Goal: Check status: Check status

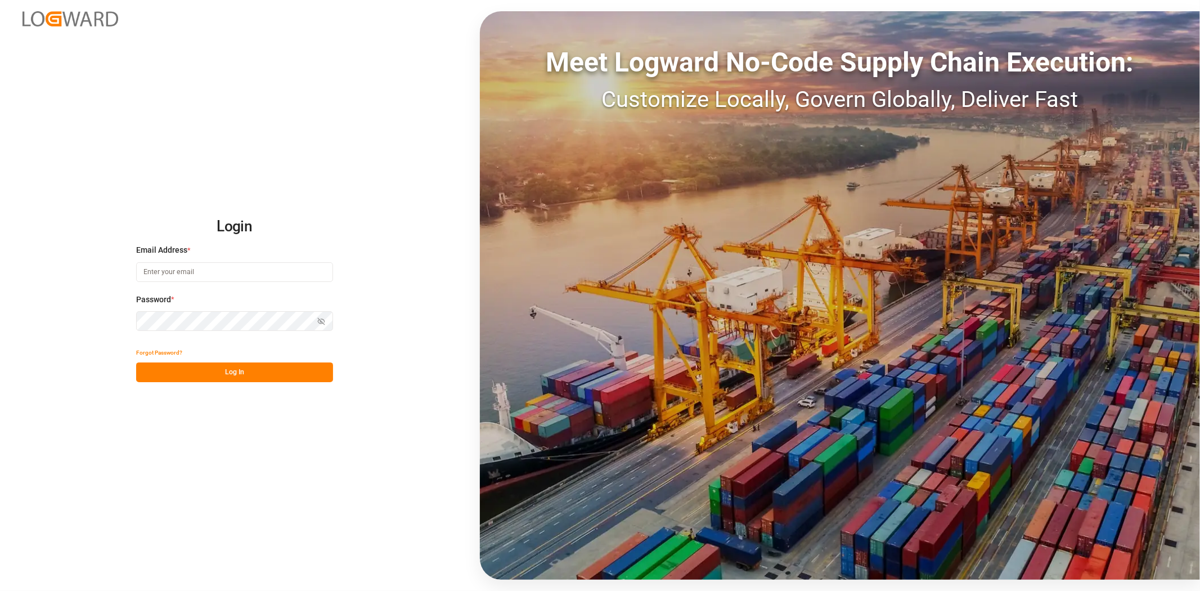
type input "[PERSON_NAME][EMAIL_ADDRESS][PERSON_NAME][DOMAIN_NAME]"
click at [195, 367] on button "Log In" at bounding box center [234, 372] width 197 height 20
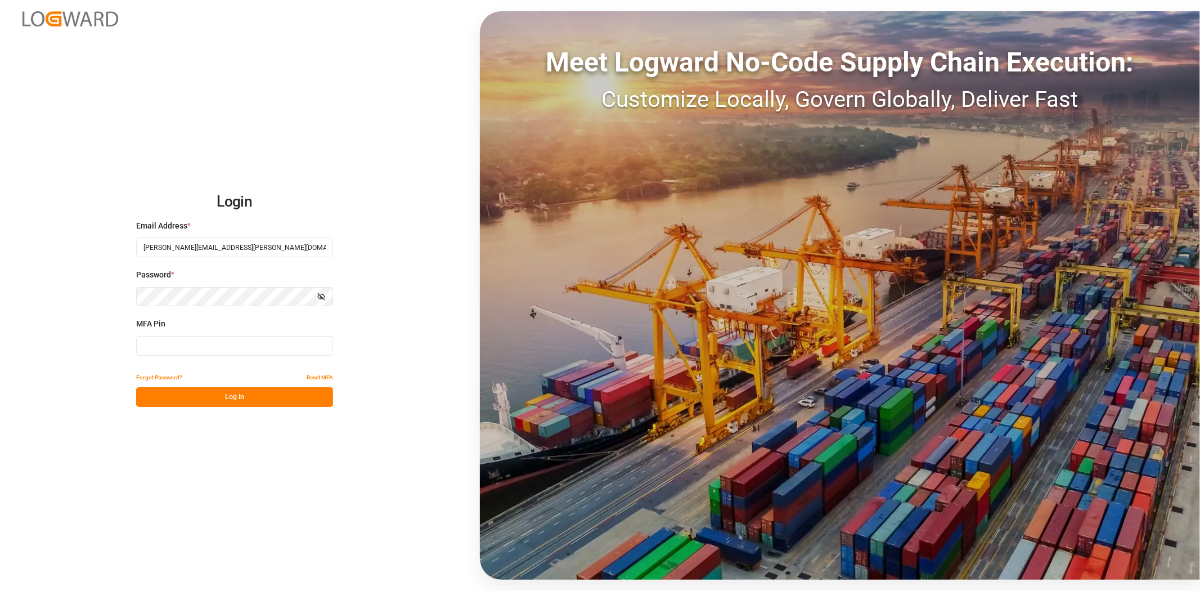
click at [191, 346] on input at bounding box center [234, 346] width 197 height 20
click at [279, 349] on input at bounding box center [234, 346] width 197 height 20
type input "488987"
click at [277, 393] on button "Log In" at bounding box center [234, 397] width 197 height 20
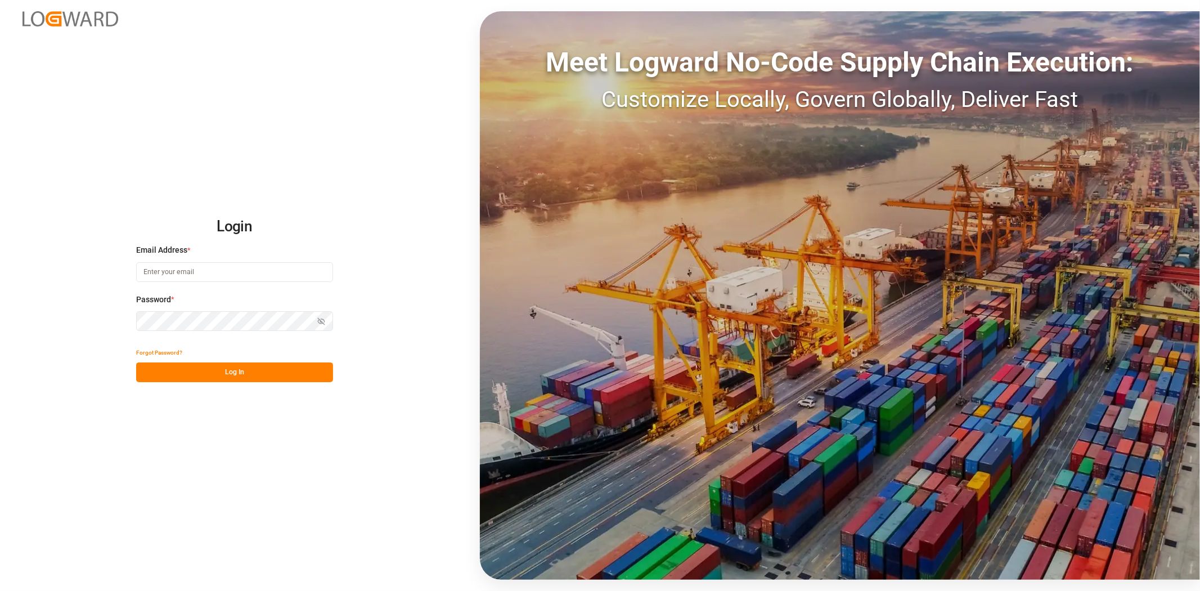
type input "[PERSON_NAME][EMAIL_ADDRESS][PERSON_NAME][DOMAIN_NAME]"
click at [239, 374] on button "Log In" at bounding box center [234, 372] width 197 height 20
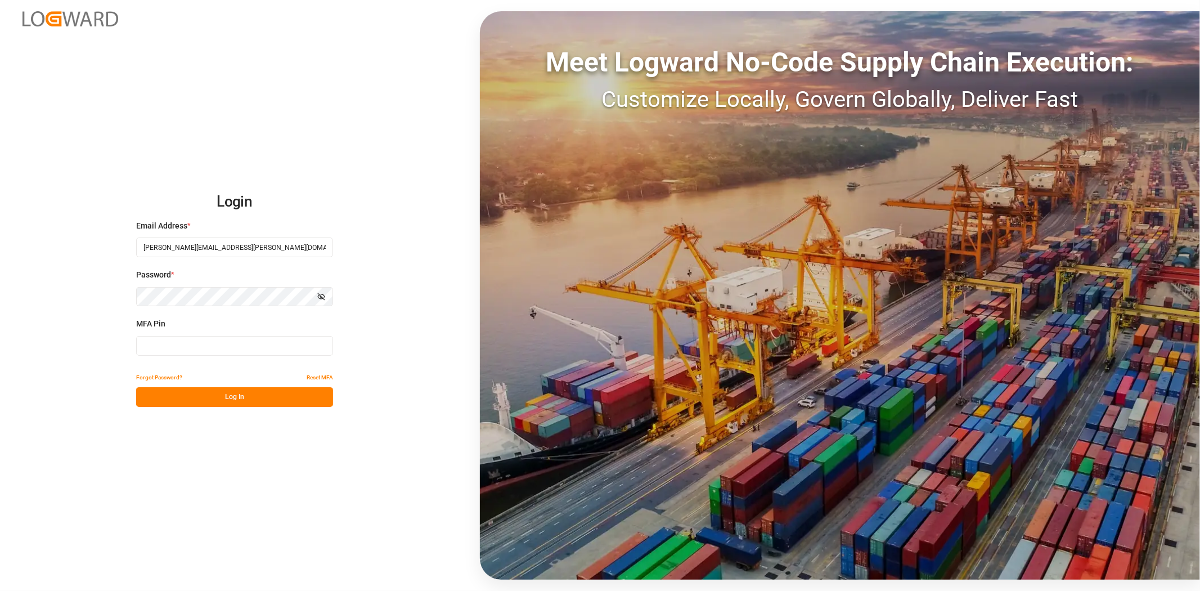
click at [239, 346] on input at bounding box center [234, 346] width 197 height 20
type input "709913"
click at [256, 401] on button "Log In" at bounding box center [234, 397] width 197 height 20
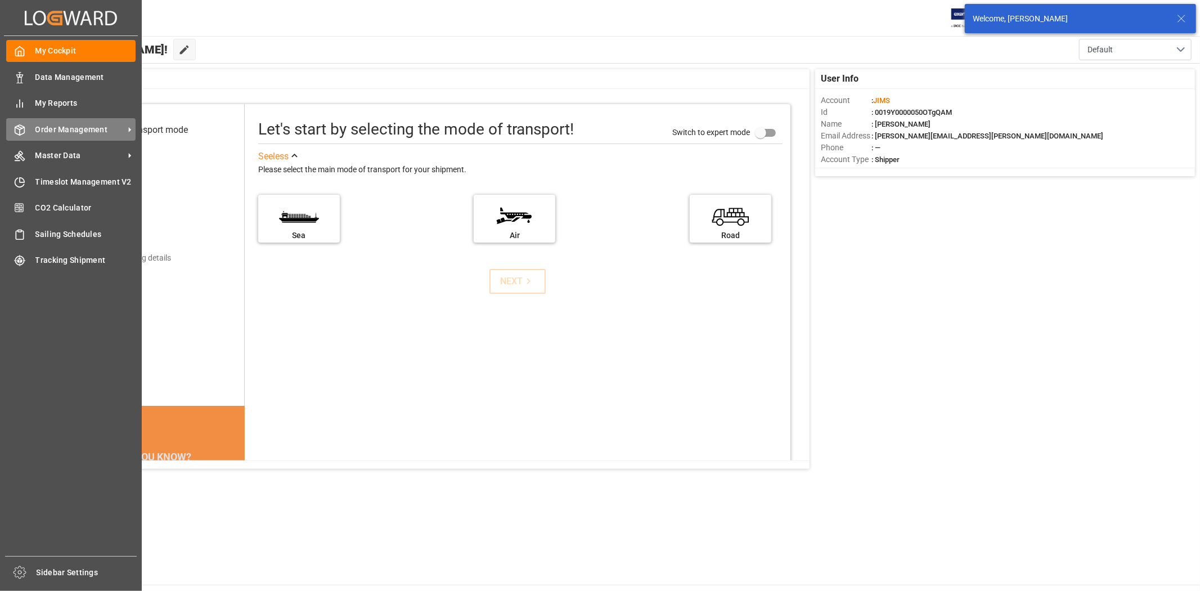
click at [26, 126] on div "Order Management Order Management" at bounding box center [70, 129] width 129 height 22
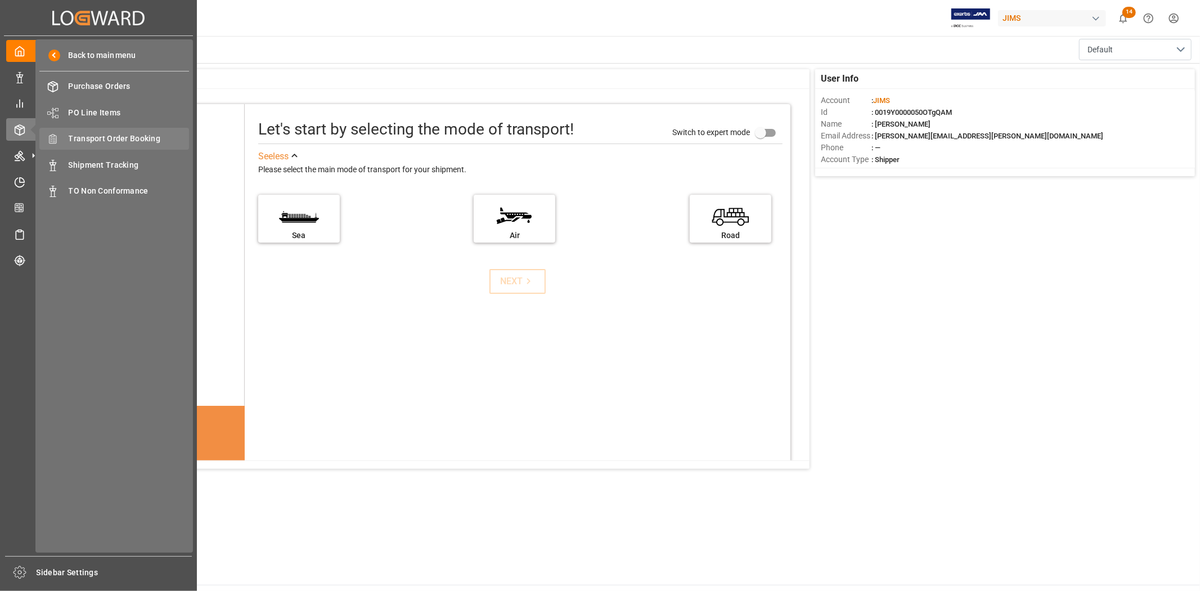
click at [128, 133] on span "Transport Order Booking" at bounding box center [129, 139] width 121 height 12
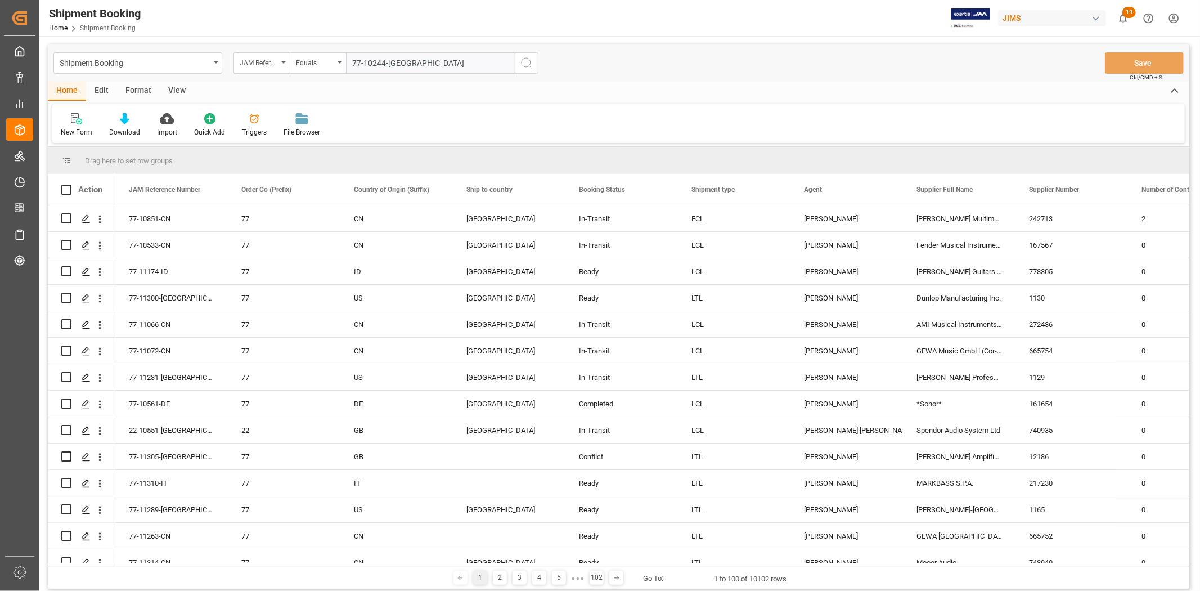
type input "77-10244-[GEOGRAPHIC_DATA]"
click at [522, 65] on icon "search button" at bounding box center [527, 63] width 14 height 14
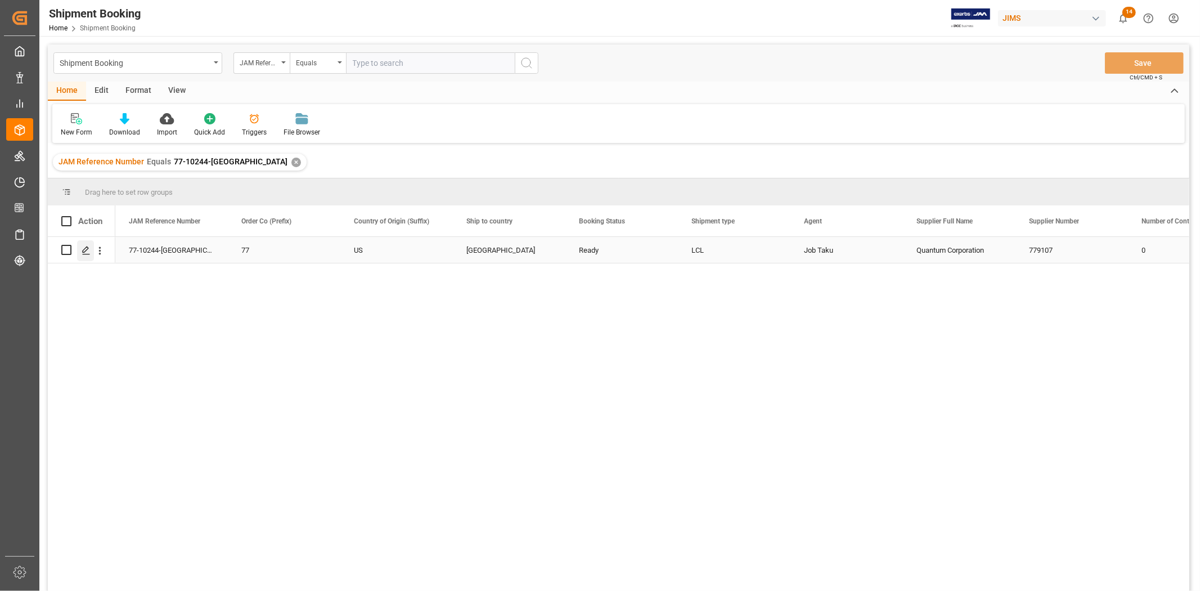
click at [83, 254] on icon "Press SPACE to select this row." at bounding box center [86, 250] width 9 height 9
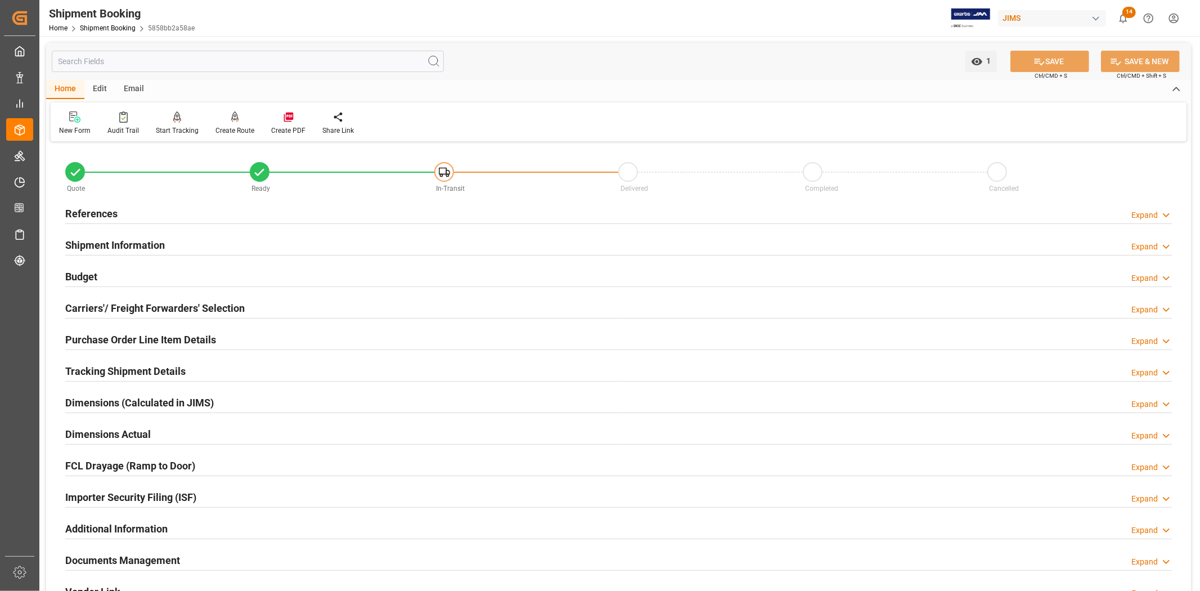
click at [119, 370] on h2 "Tracking Shipment Details" at bounding box center [125, 371] width 120 height 15
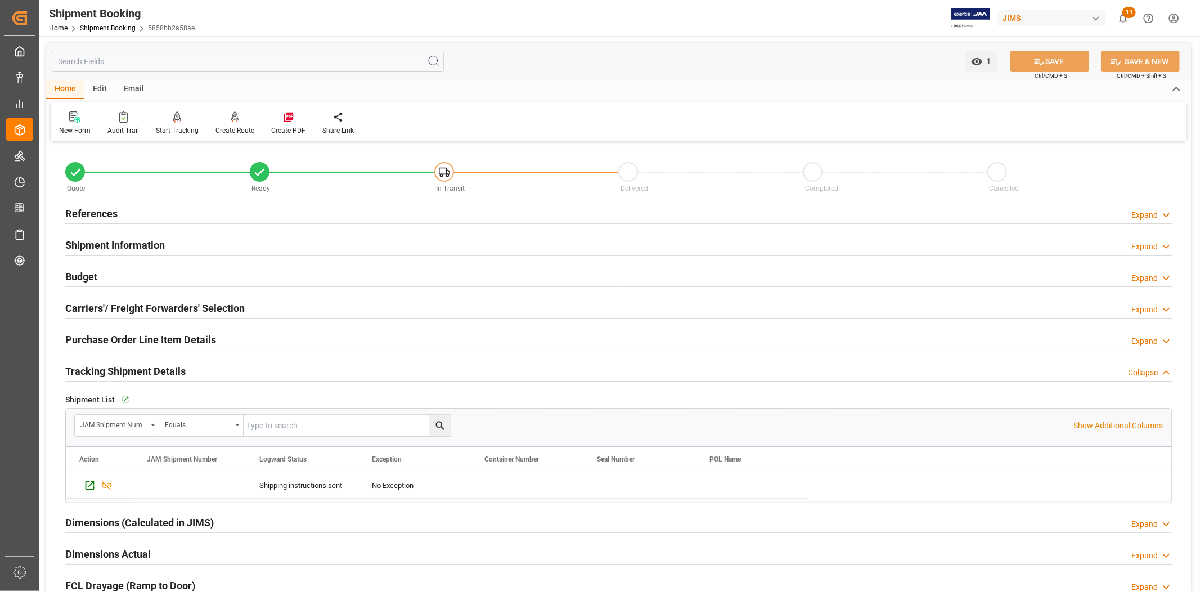
scroll to position [62, 0]
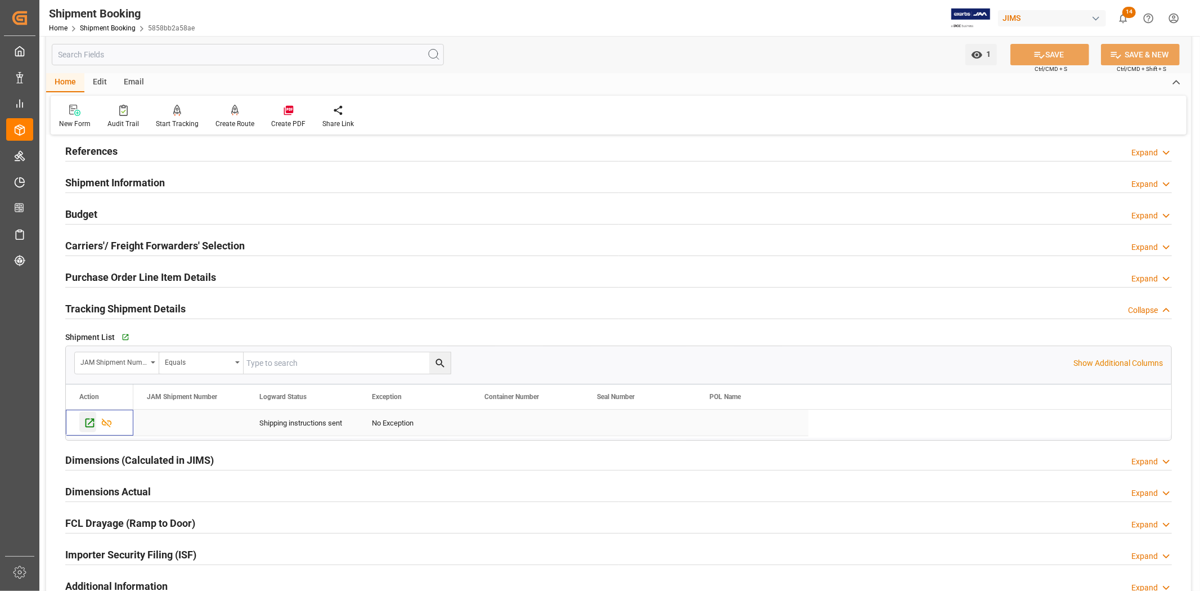
click at [83, 420] on div "Press SPACE to select this row." at bounding box center [87, 421] width 17 height 21
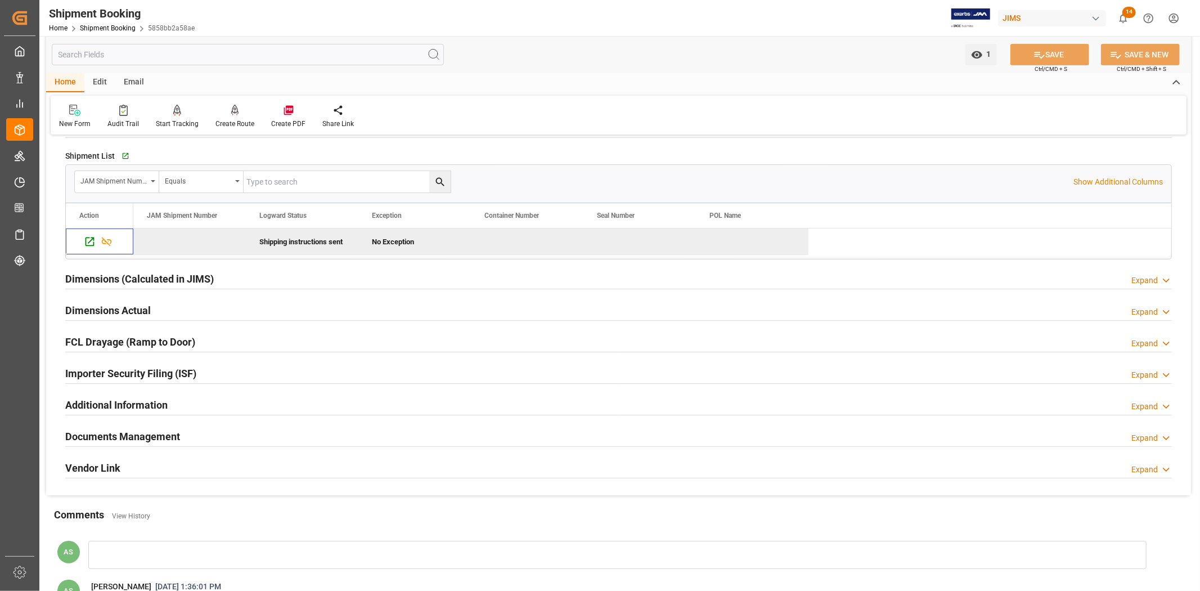
scroll to position [250, 0]
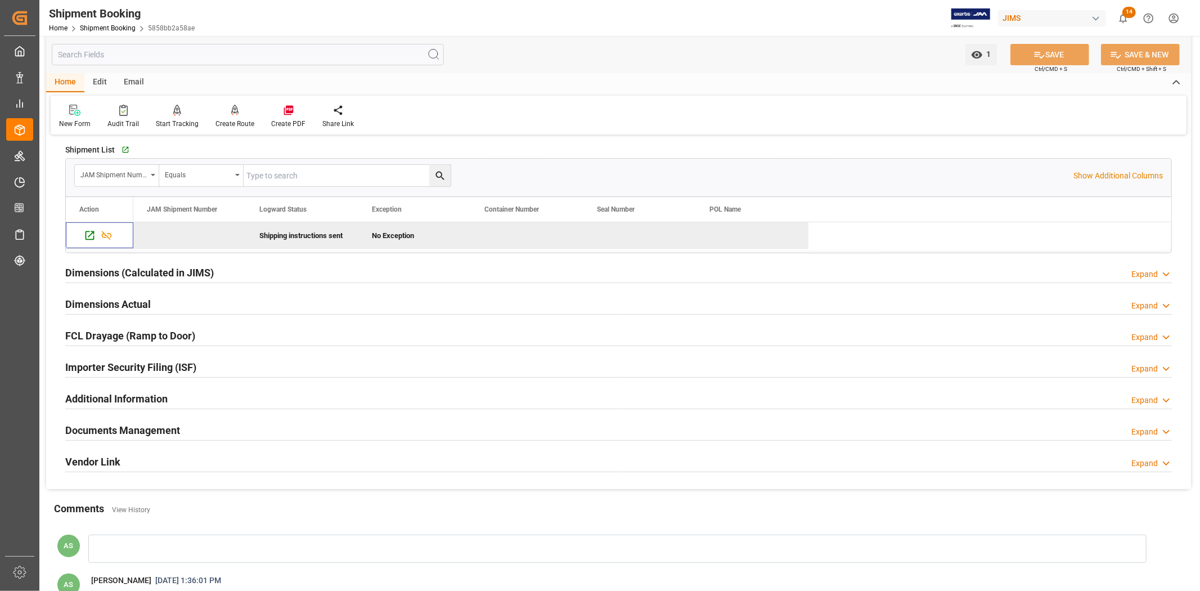
click at [162, 438] on div "Documents Management" at bounding box center [122, 429] width 115 height 21
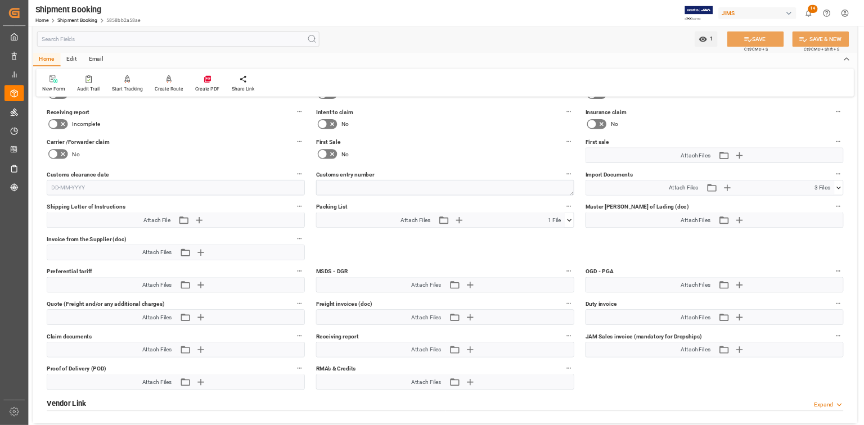
scroll to position [688, 0]
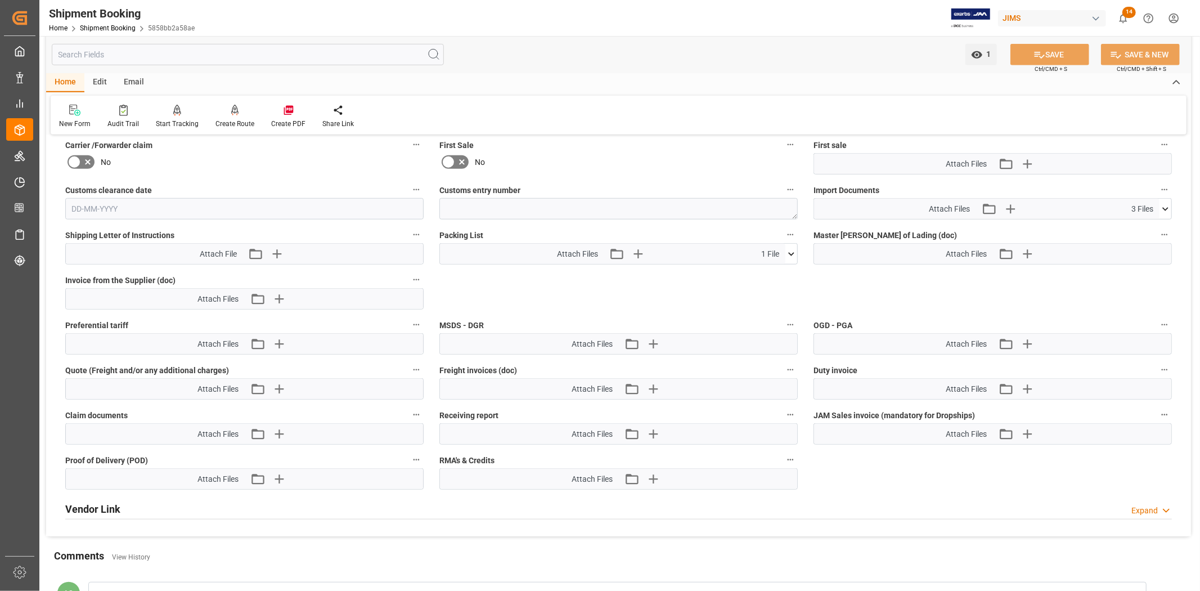
click at [1163, 212] on button at bounding box center [1166, 209] width 12 height 20
click at [1157, 227] on icon at bounding box center [1159, 229] width 11 height 7
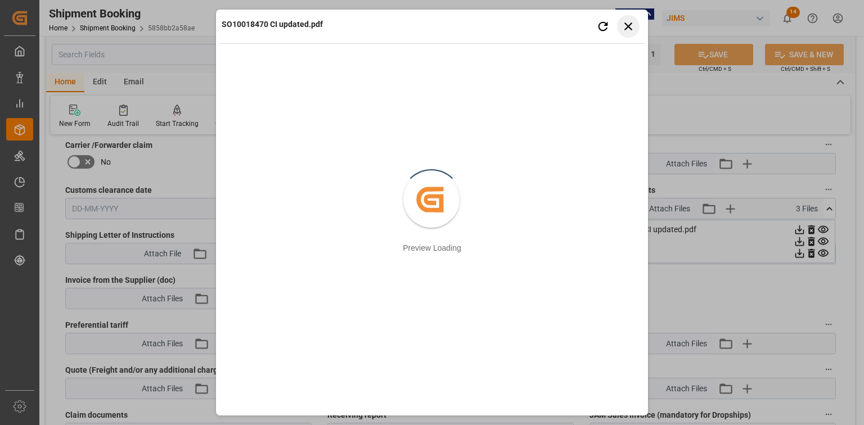
click at [631, 25] on icon "button" at bounding box center [629, 26] width 14 height 14
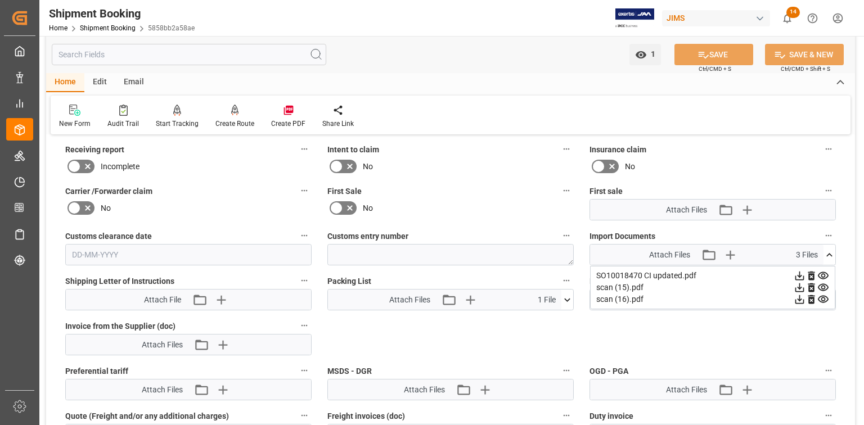
scroll to position [643, 0]
click at [824, 286] on icon at bounding box center [823, 286] width 11 height 7
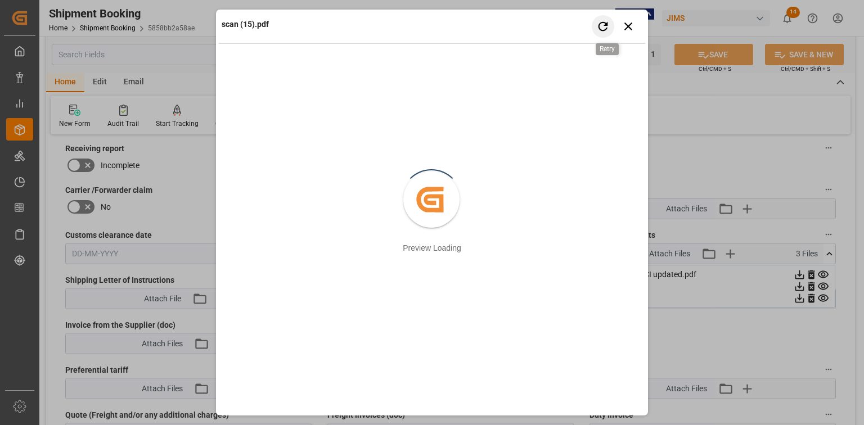
click at [599, 25] on icon "button" at bounding box center [604, 26] width 10 height 10
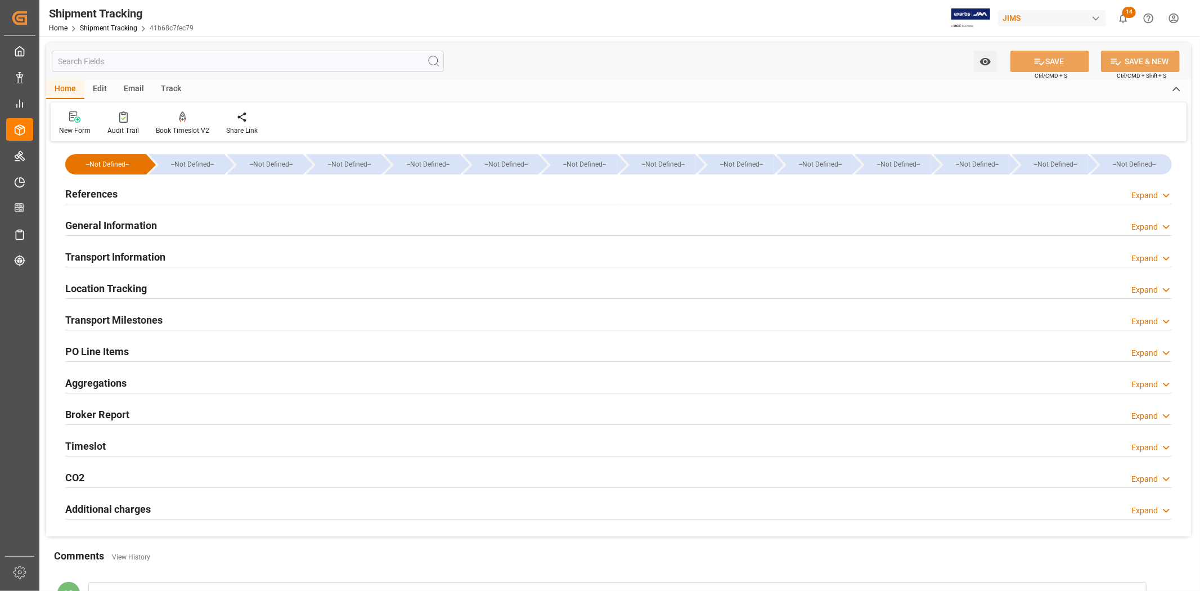
click at [109, 227] on h2 "General Information" at bounding box center [111, 225] width 92 height 15
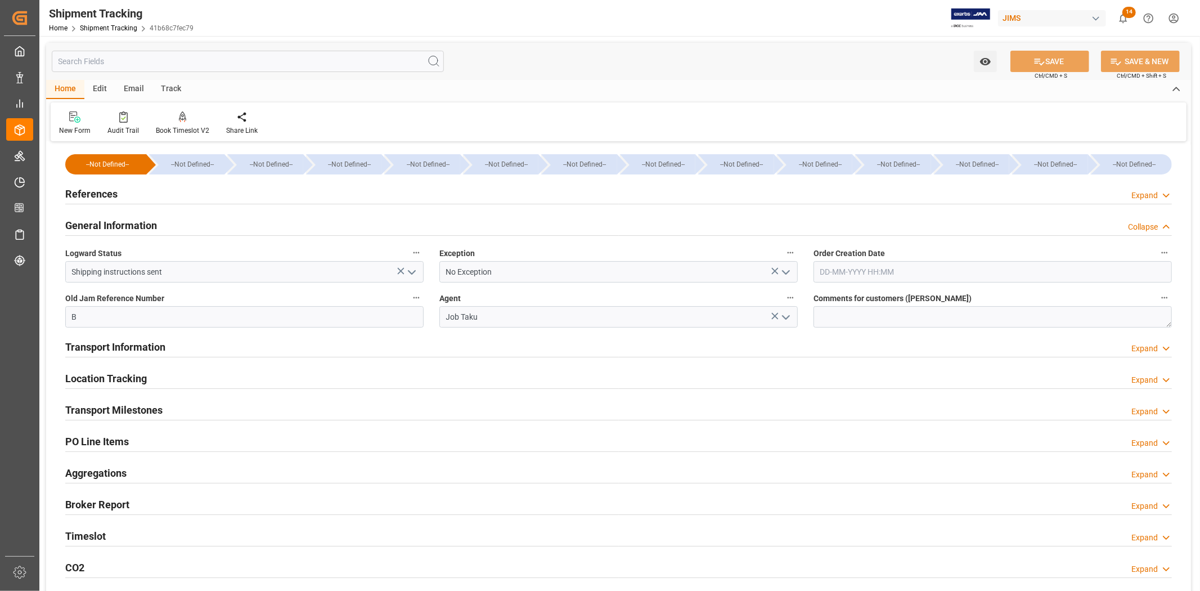
click at [104, 201] on h2 "References" at bounding box center [91, 193] width 52 height 15
